Goal: Task Accomplishment & Management: Manage account settings

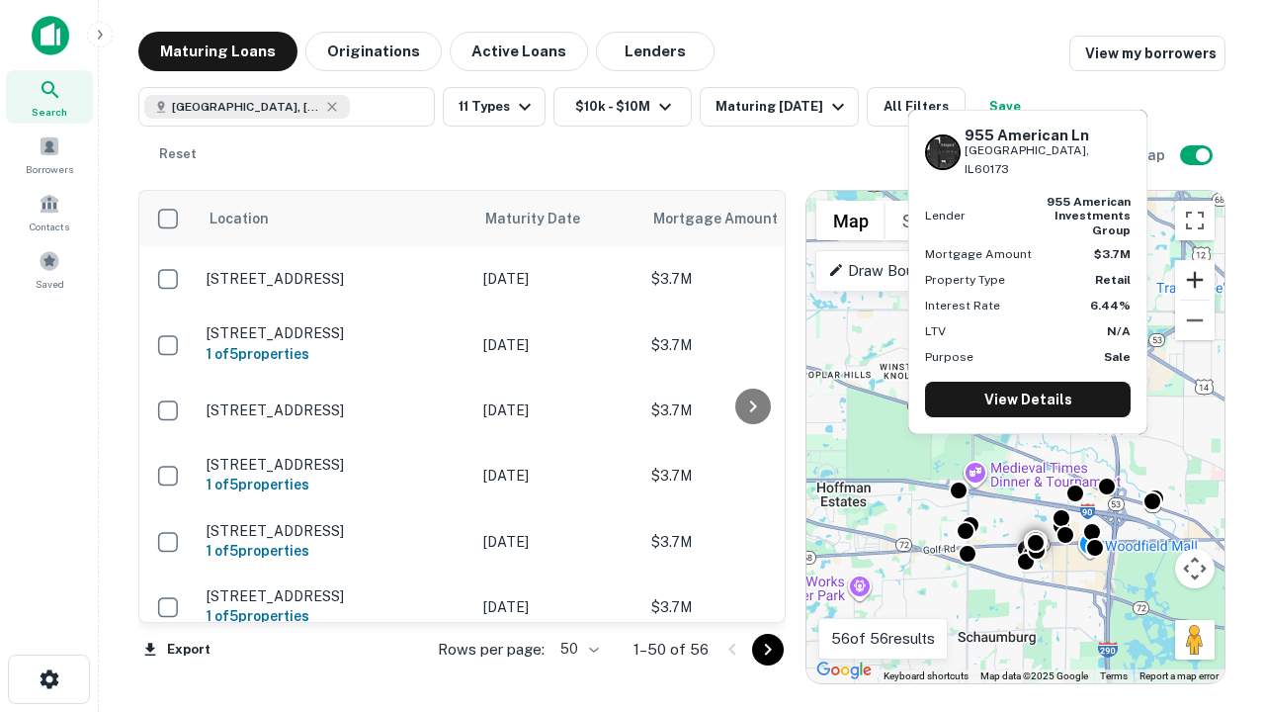
click at [1195, 280] on button "Zoom in" at bounding box center [1195, 280] width 40 height 40
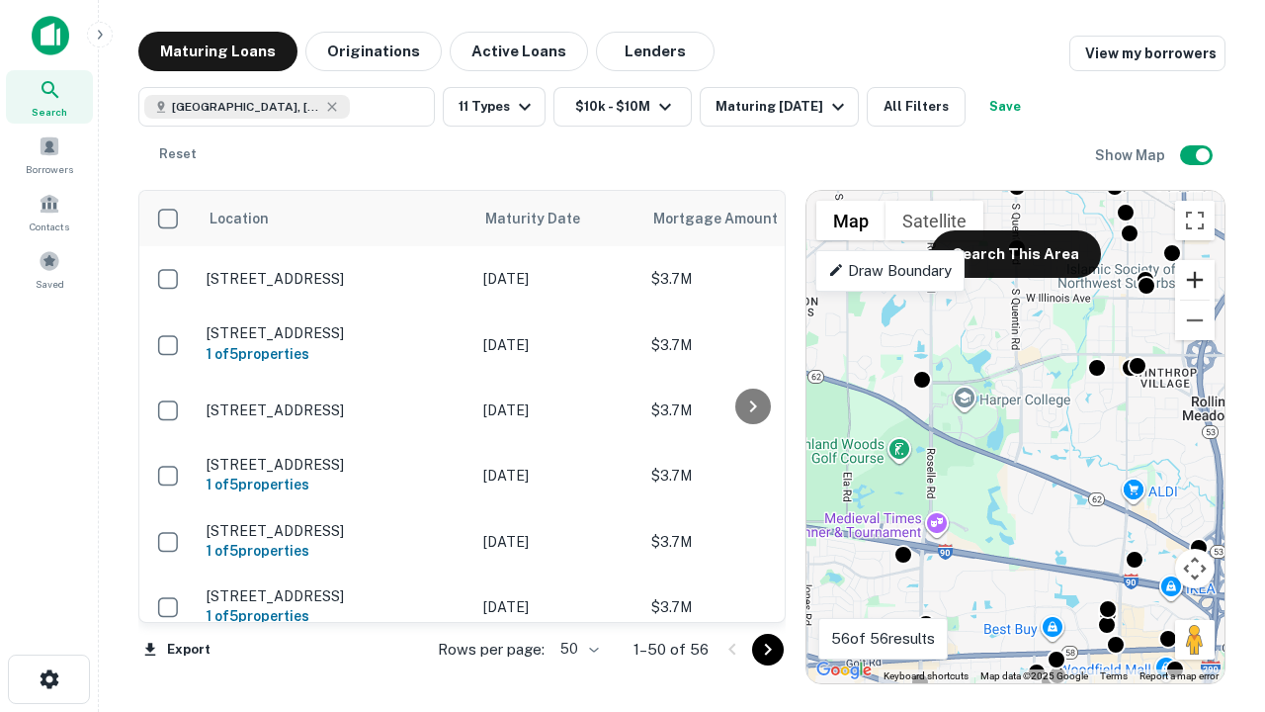
click at [1195, 280] on button "Zoom in" at bounding box center [1195, 280] width 40 height 40
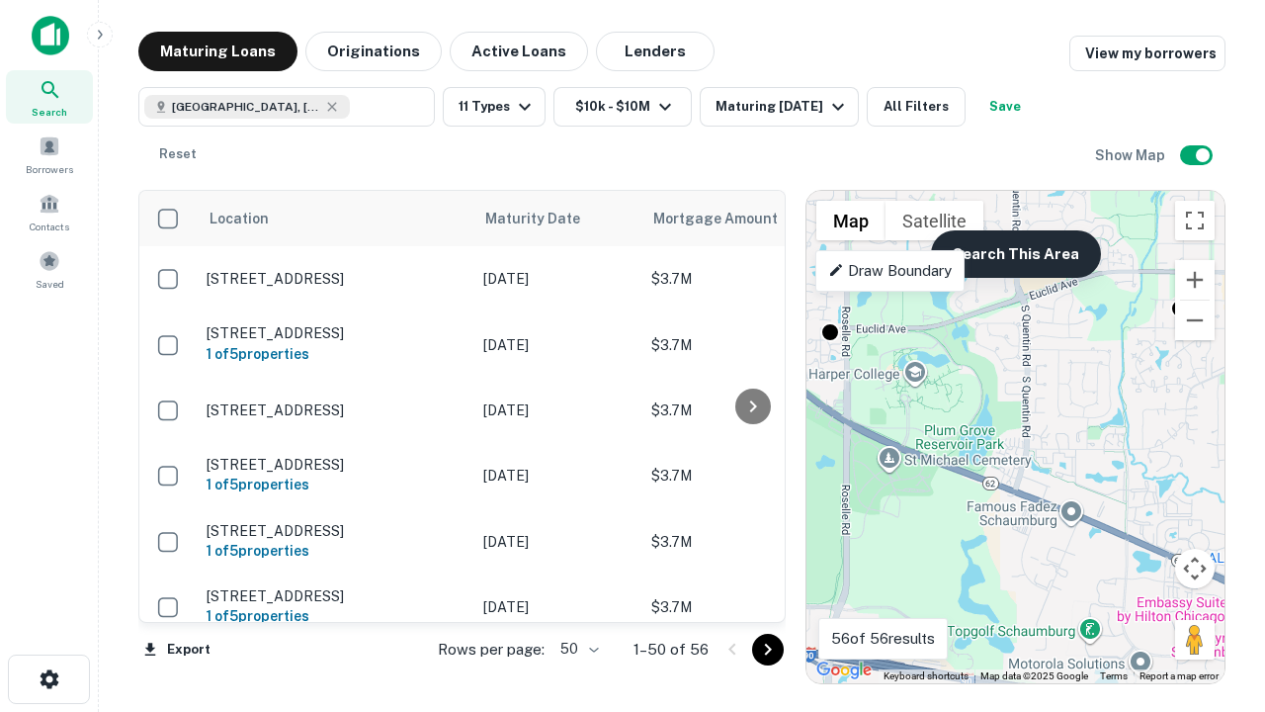
click at [1015, 254] on button "Search This Area" at bounding box center [1016, 253] width 170 height 47
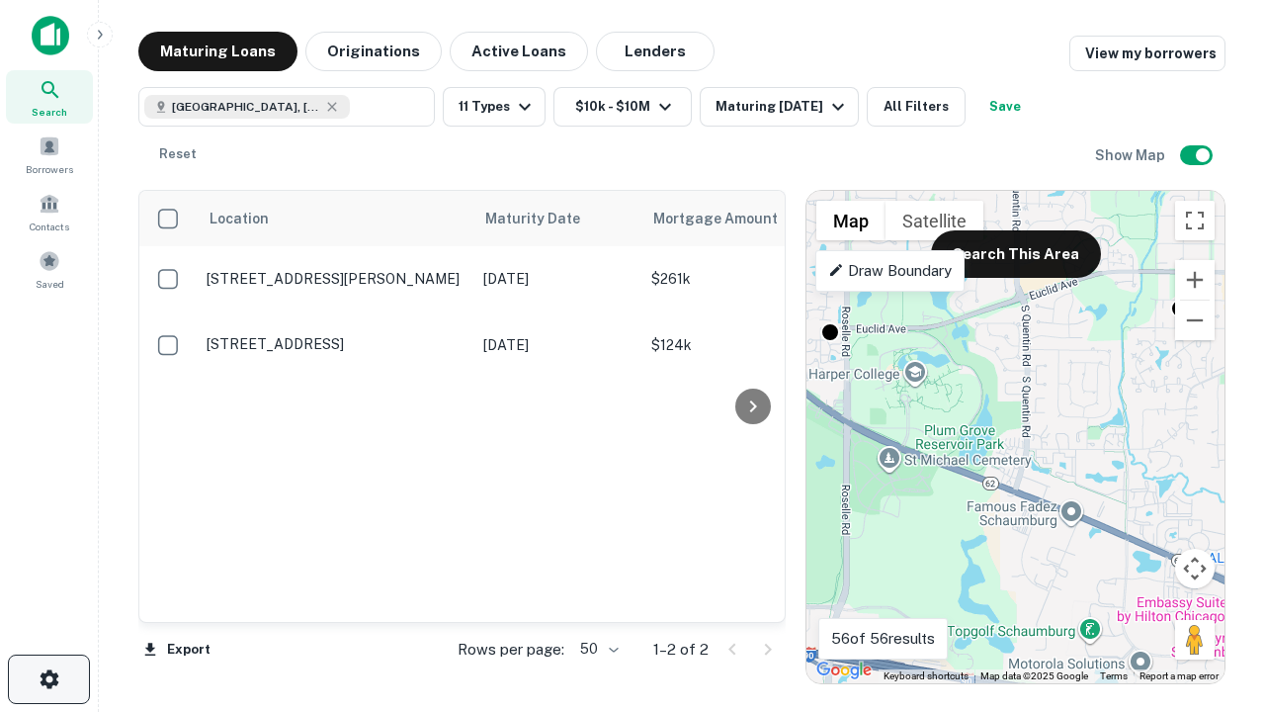
click at [48, 679] on icon "button" at bounding box center [50, 679] width 24 height 24
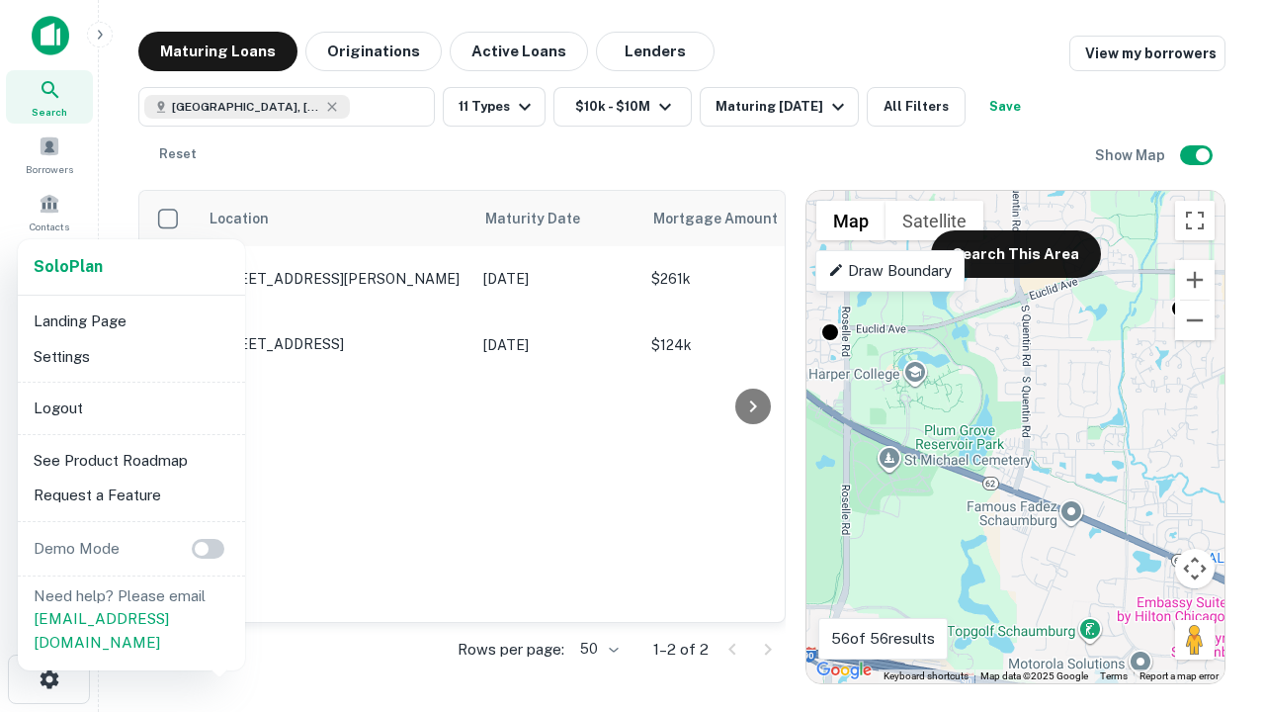
click at [130, 407] on li "Logout" at bounding box center [131, 408] width 211 height 36
